Goal: Task Accomplishment & Management: Manage account settings

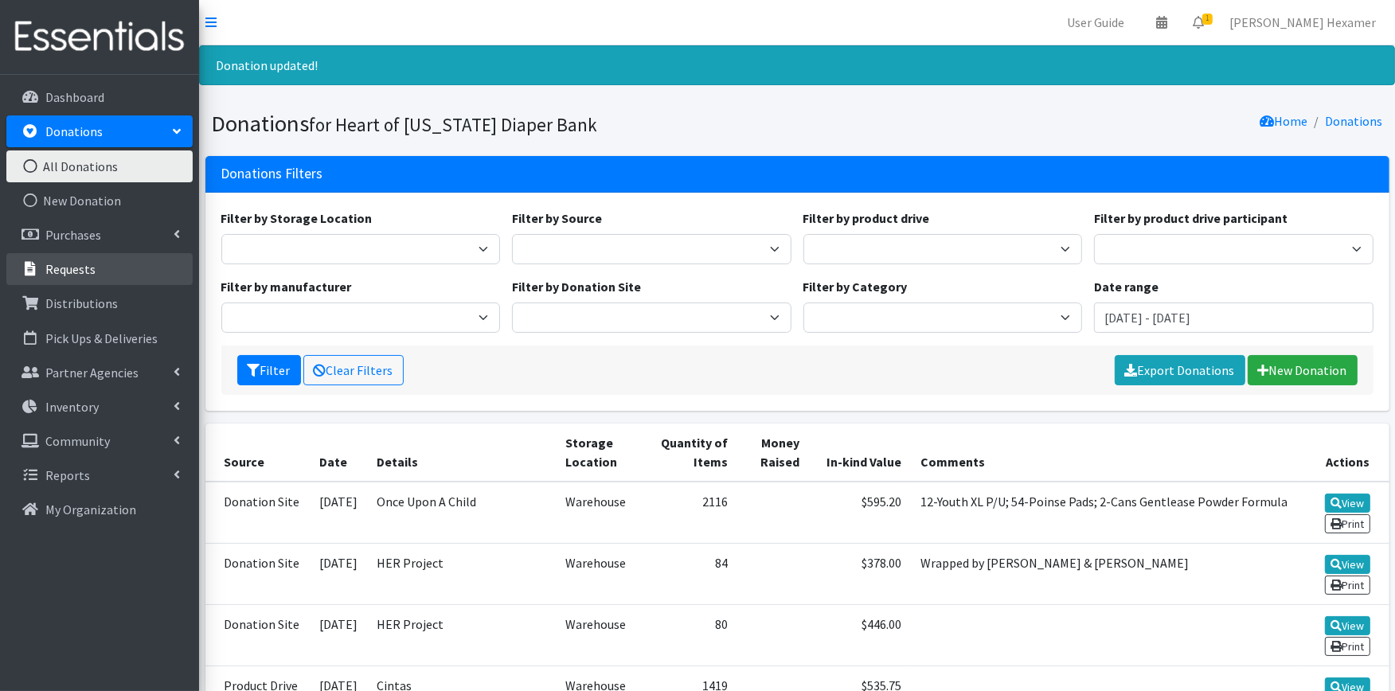
click at [82, 268] on p "Requests" at bounding box center [70, 269] width 50 height 16
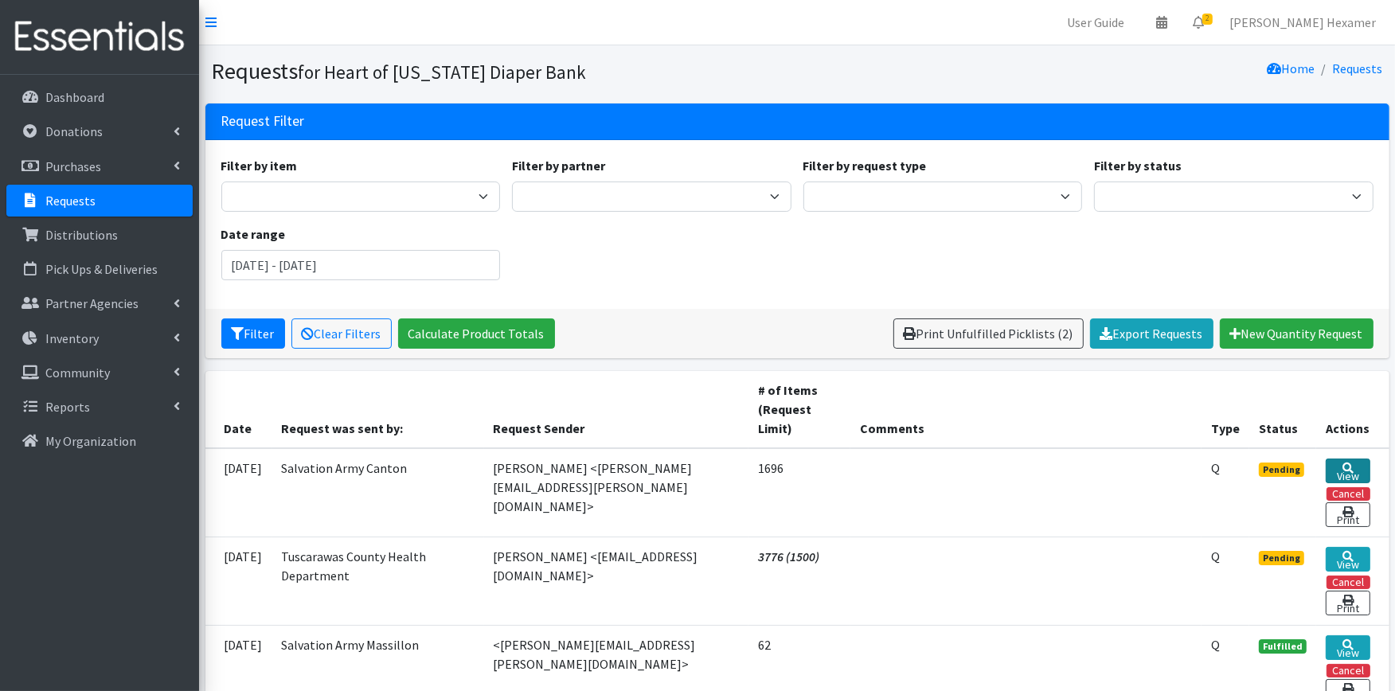
click at [1334, 463] on link "View" at bounding box center [1348, 471] width 45 height 25
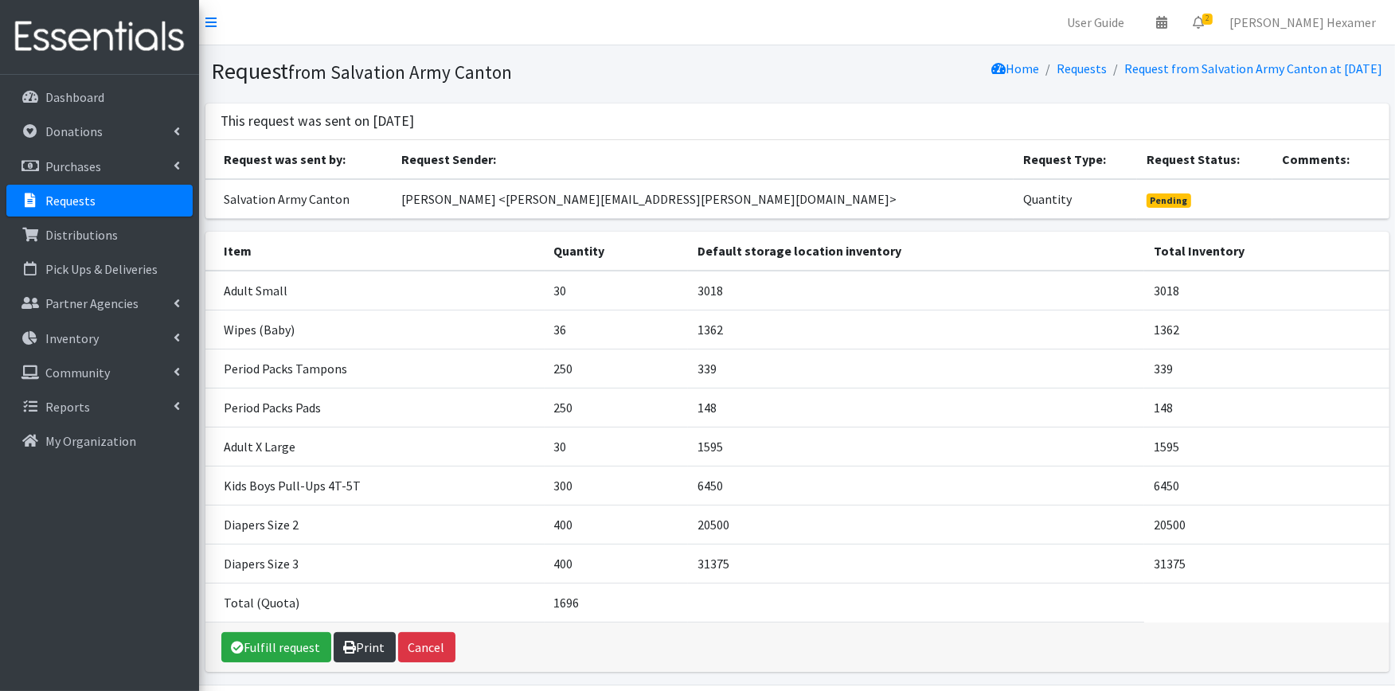
click at [363, 641] on link "Print" at bounding box center [365, 647] width 62 height 30
click at [112, 196] on link "Requests" at bounding box center [99, 201] width 186 height 32
